Goal: Find specific page/section: Find specific page/section

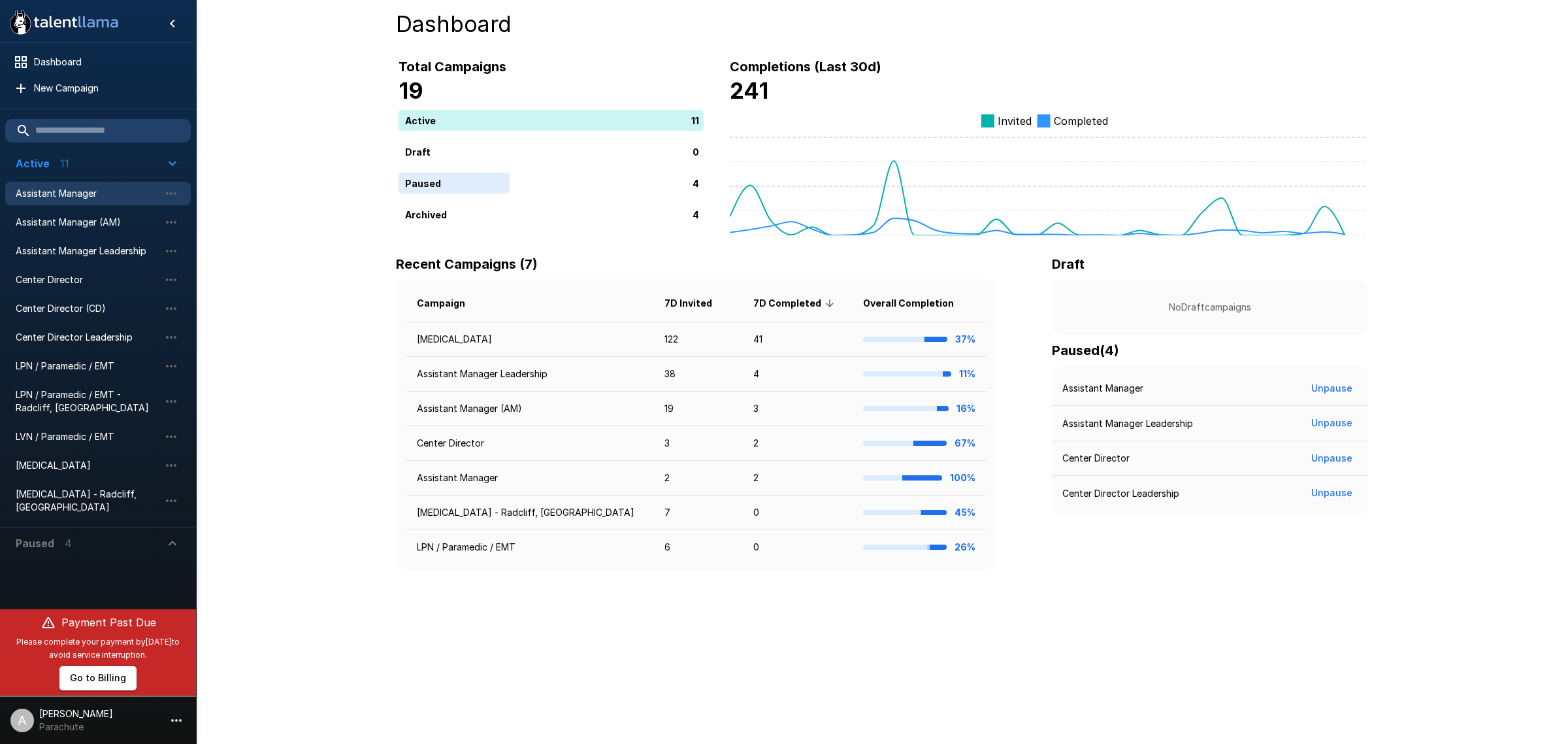
click at [100, 198] on span "Assistant Manager" at bounding box center [88, 193] width 144 height 13
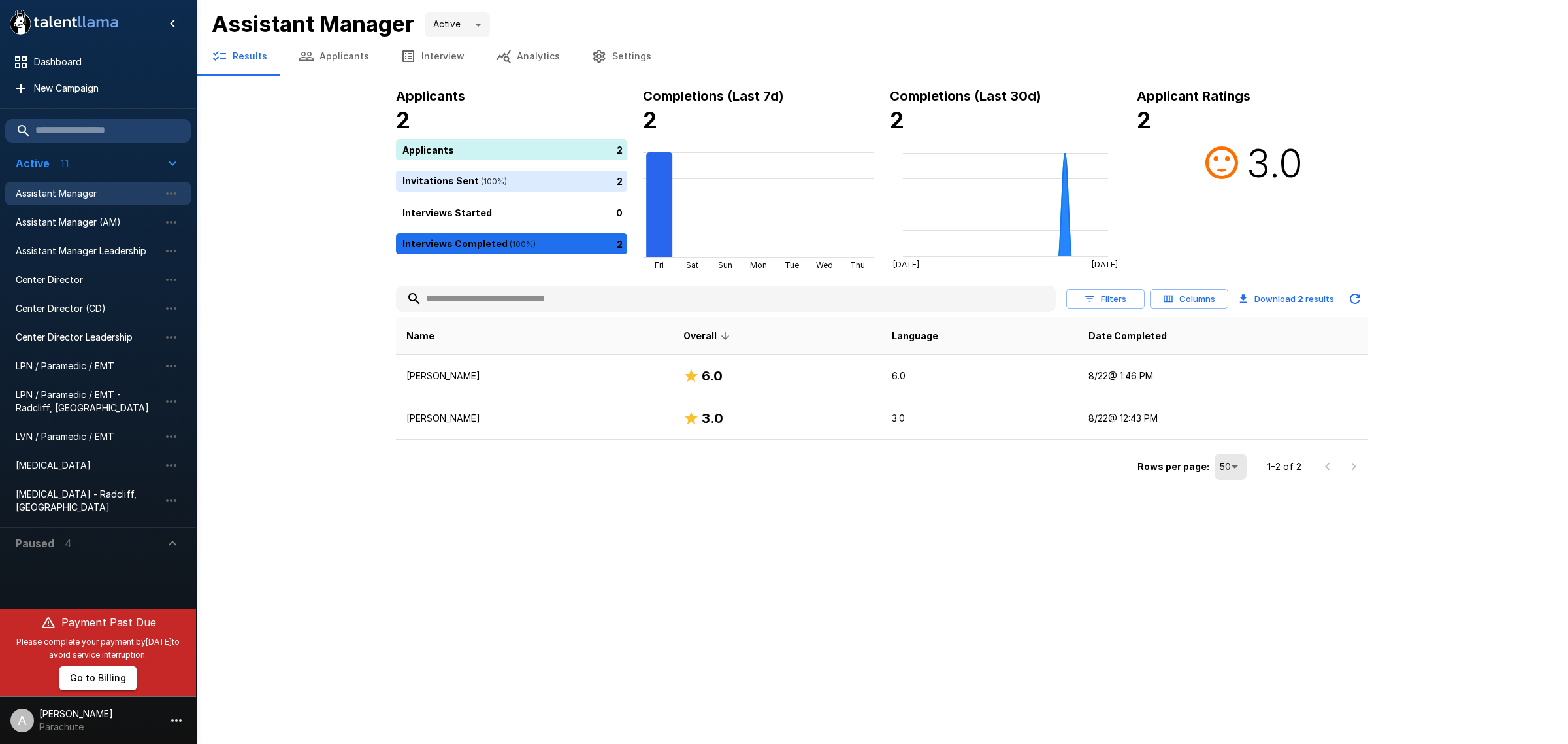
click at [598, 60] on button "Settings" at bounding box center [621, 56] width 92 height 36
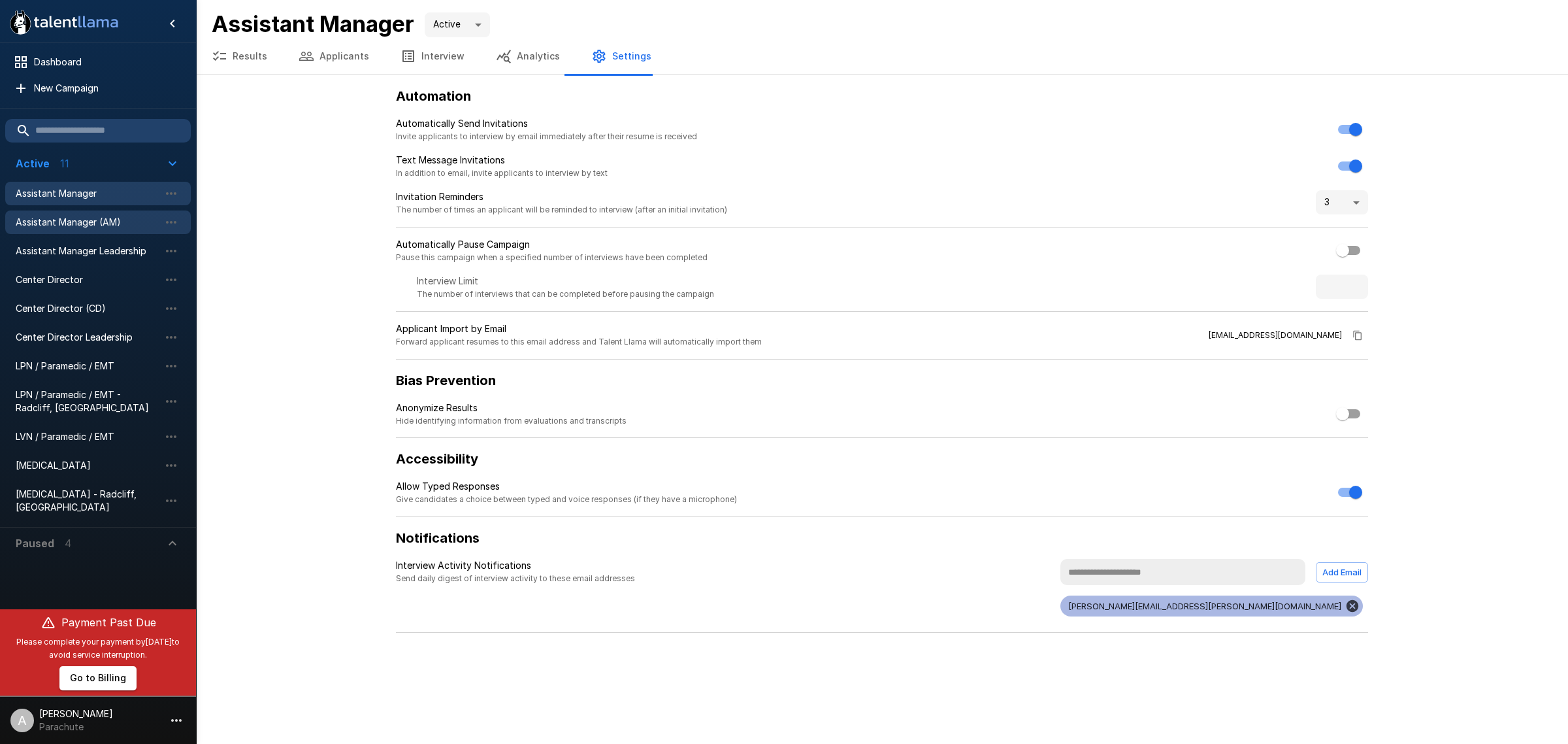
click at [97, 211] on div "Assistant Manager (AM)" at bounding box center [97, 222] width 186 height 23
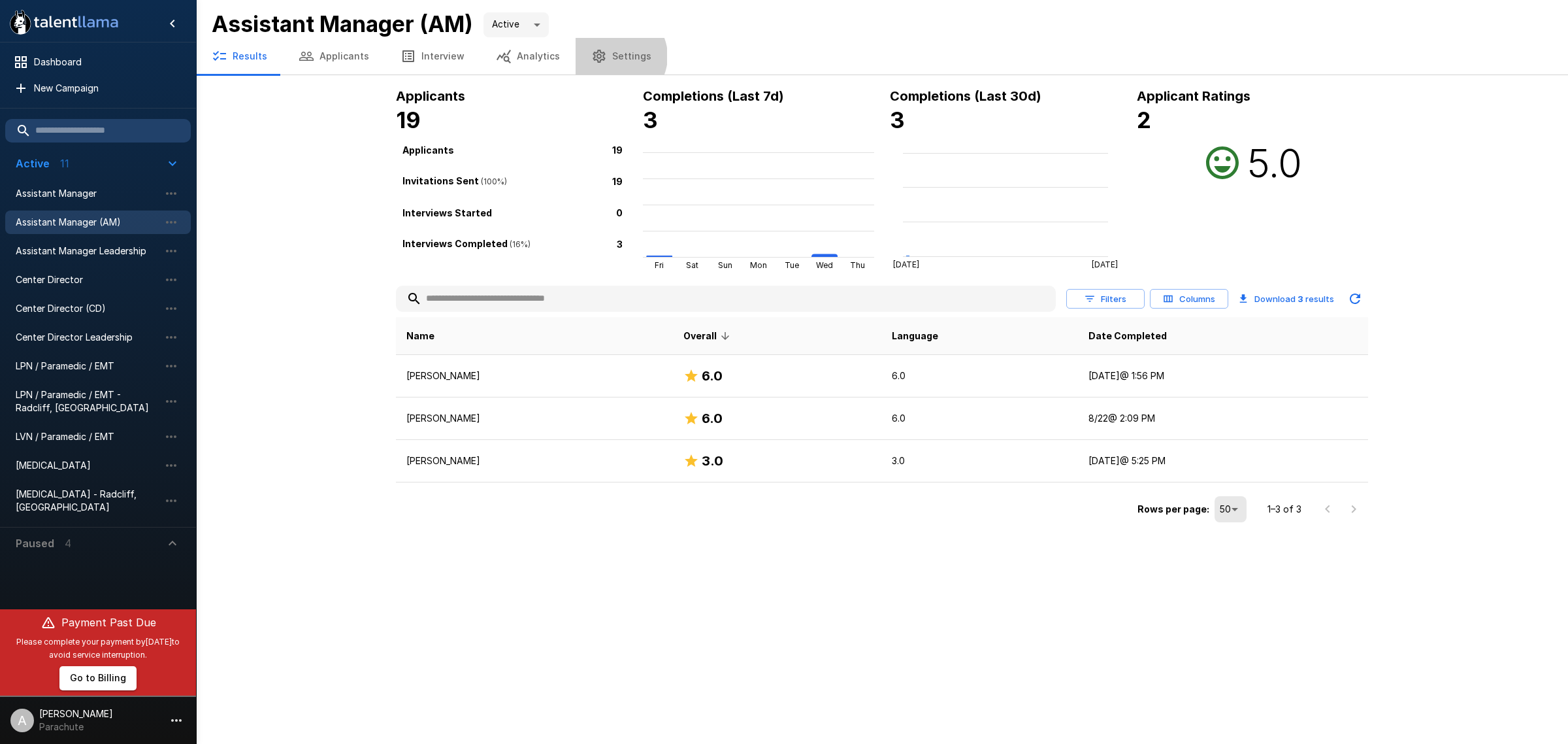
click at [605, 56] on button "Settings" at bounding box center [621, 56] width 92 height 36
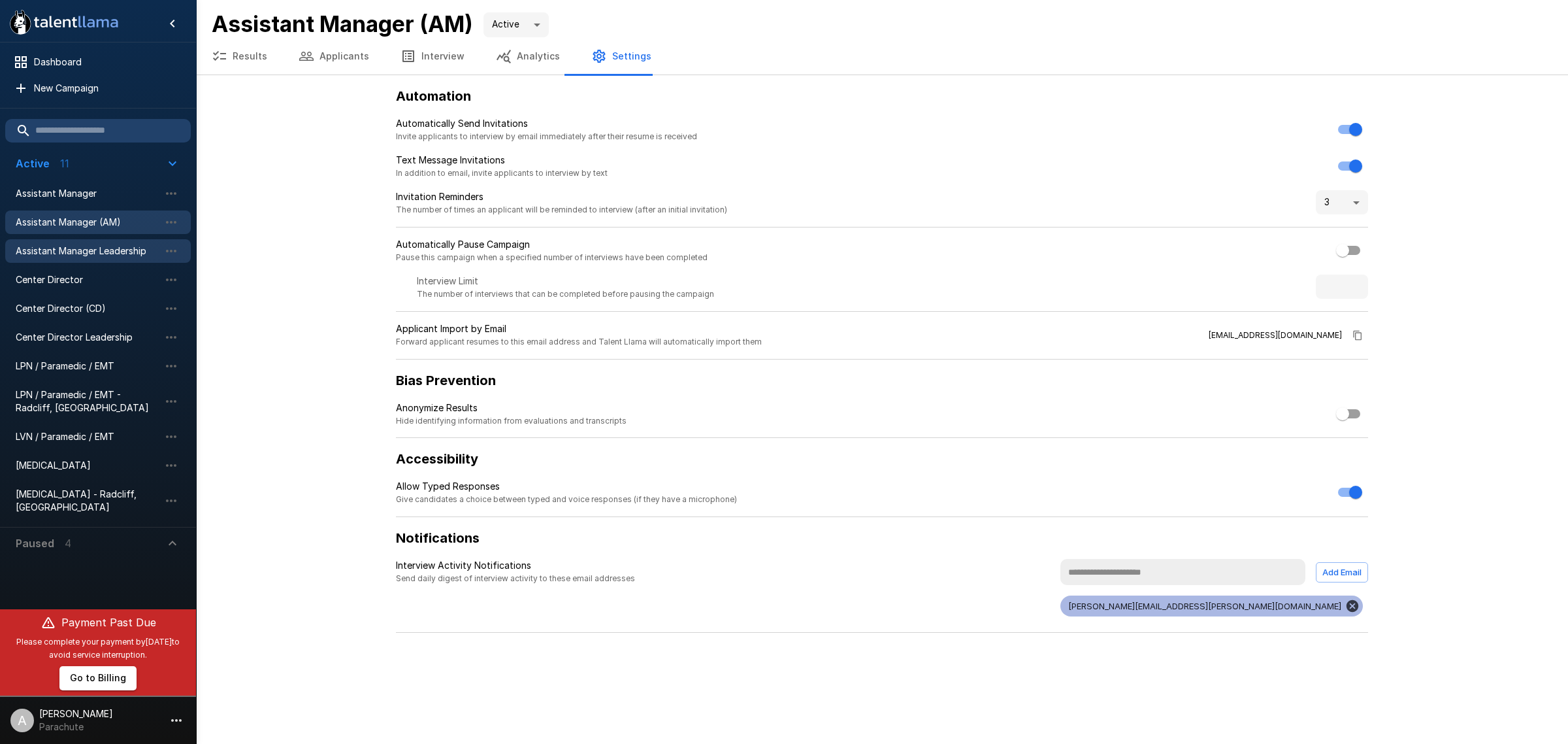
click at [106, 254] on span "Assistant Manager Leadership" at bounding box center [88, 251] width 144 height 13
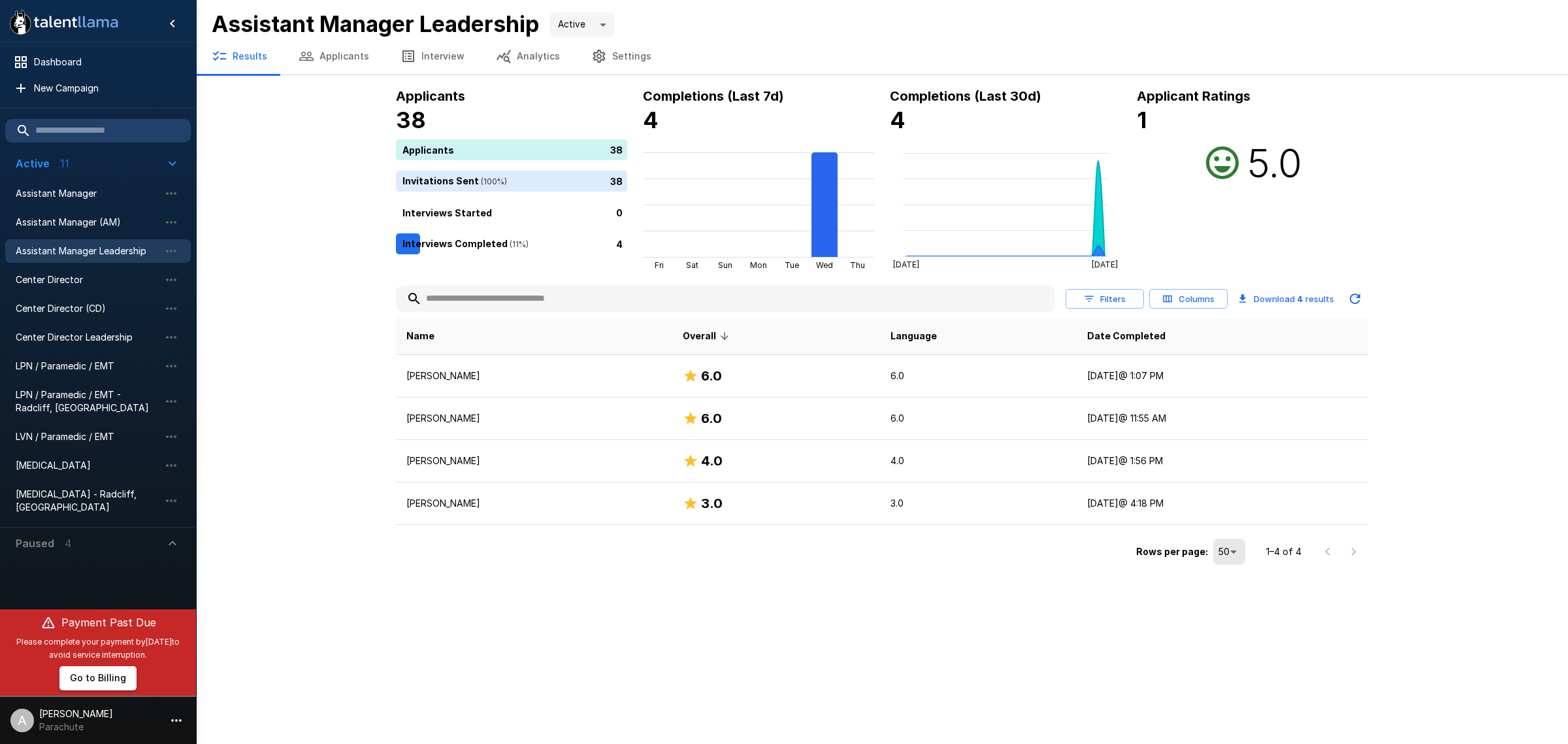
click at [602, 46] on button "Settings" at bounding box center [621, 56] width 92 height 36
